Goal: Use online tool/utility: Utilize a website feature to perform a specific function

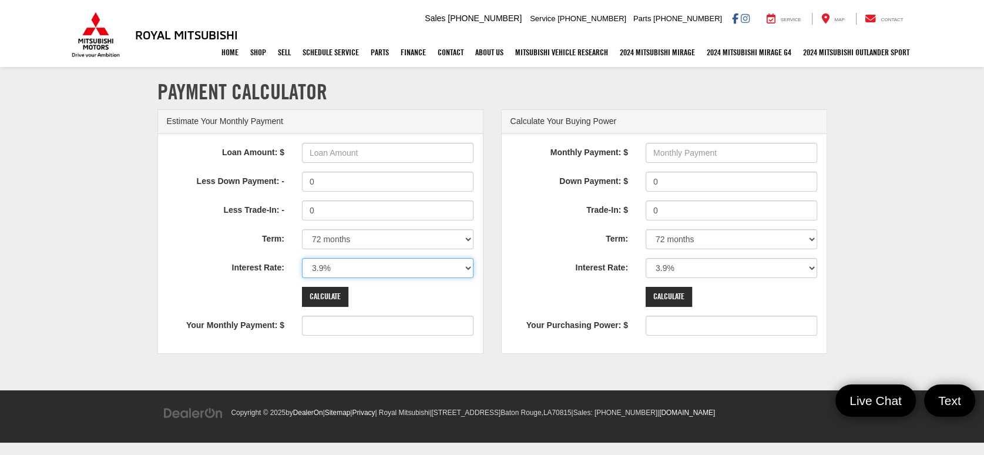
click at [334, 274] on select "0% 0.9% 1.9% 2.9% 3.9% 4.9% 5.9% 6.9% 7.9% 8.9% 9.9% 10.9% 11.9% 12.9% 13.9% 14…" at bounding box center [388, 268] width 172 height 20
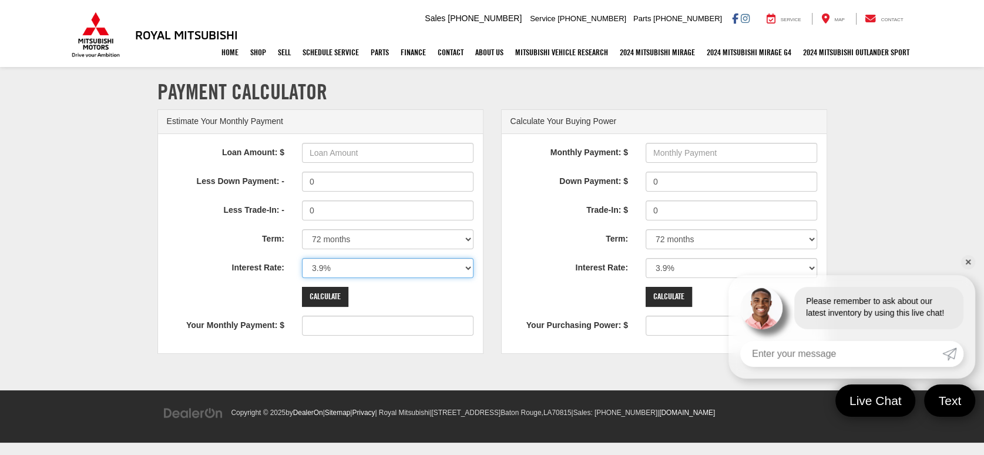
drag, startPoint x: 334, startPoint y: 258, endPoint x: 334, endPoint y: 264, distance: 6.5
click at [334, 262] on select "0% 0.9% 1.9% 2.9% 3.9% 4.9% 5.9% 6.9% 7.9% 8.9% 9.9% 10.9% 11.9% 12.9% 13.9% 14…" at bounding box center [388, 268] width 172 height 20
select select "7.9"
click at [302, 258] on select "0% 0.9% 1.9% 2.9% 3.9% 4.9% 5.9% 6.9% 7.9% 8.9% 9.9% 10.9% 11.9% 12.9% 13.9% 14…" at bounding box center [388, 268] width 172 height 20
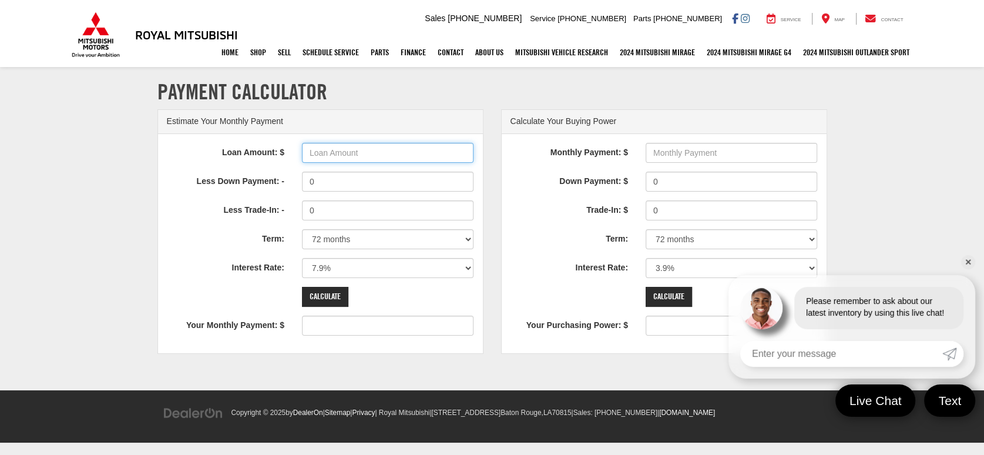
click at [336, 151] on input "Loan Amount: $" at bounding box center [388, 153] width 172 height 20
type input "32500"
type input "568"
click at [329, 182] on input "0" at bounding box center [388, 182] width 172 height 20
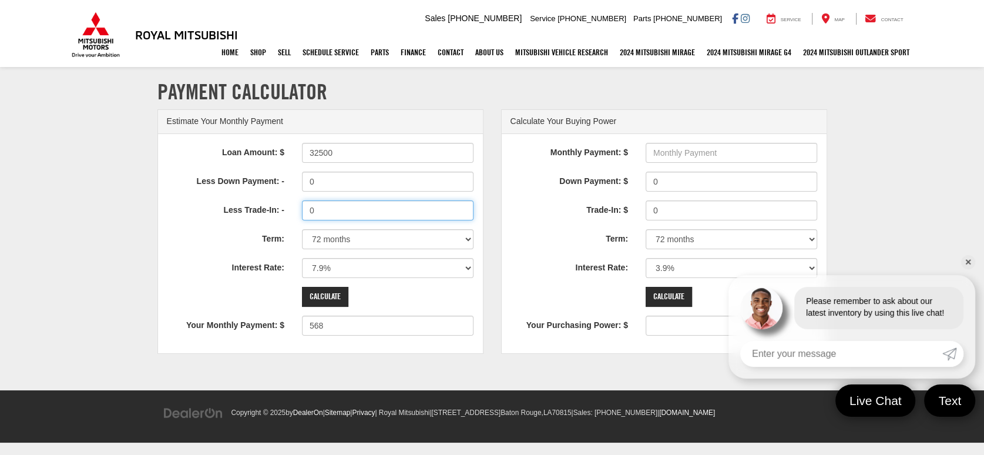
click at [326, 210] on input "0" at bounding box center [388, 210] width 172 height 20
click at [326, 237] on select "12 months 24 months 36 months 48 months 60 months 66 months 72 months 84 months" at bounding box center [388, 239] width 172 height 20
click at [272, 298] on div "Calculate" at bounding box center [320, 297] width 325 height 20
click at [329, 298] on input "Calculate" at bounding box center [325, 297] width 46 height 20
click at [345, 235] on select "12 months 24 months 36 months 48 months 60 months 66 months 72 months 84 months" at bounding box center [388, 239] width 172 height 20
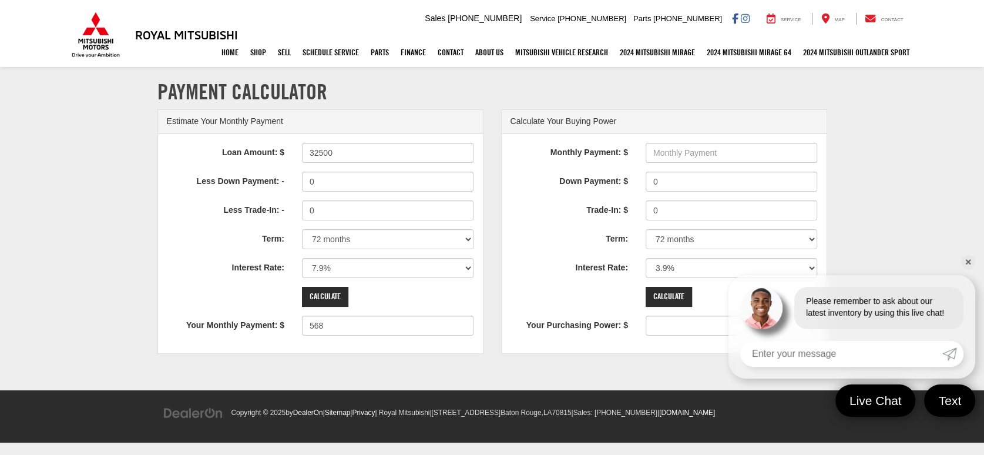
click at [259, 299] on div "Calculate" at bounding box center [320, 297] width 325 height 20
click at [341, 238] on select "12 months 24 months 36 months 48 months 60 months 66 months 72 months 84 months" at bounding box center [388, 239] width 172 height 20
select select "60"
click at [302, 229] on select "12 months 24 months 36 months 48 months 60 months 66 months 72 months 84 months" at bounding box center [388, 239] width 172 height 20
type input "657"
